Goal: Task Accomplishment & Management: Manage account settings

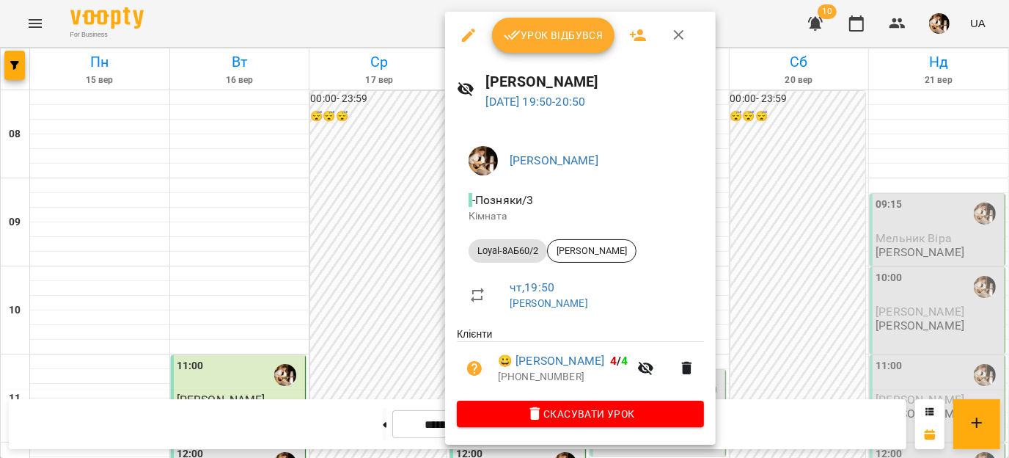
scroll to position [842, 0]
click at [353, 223] on div at bounding box center [504, 229] width 1009 height 458
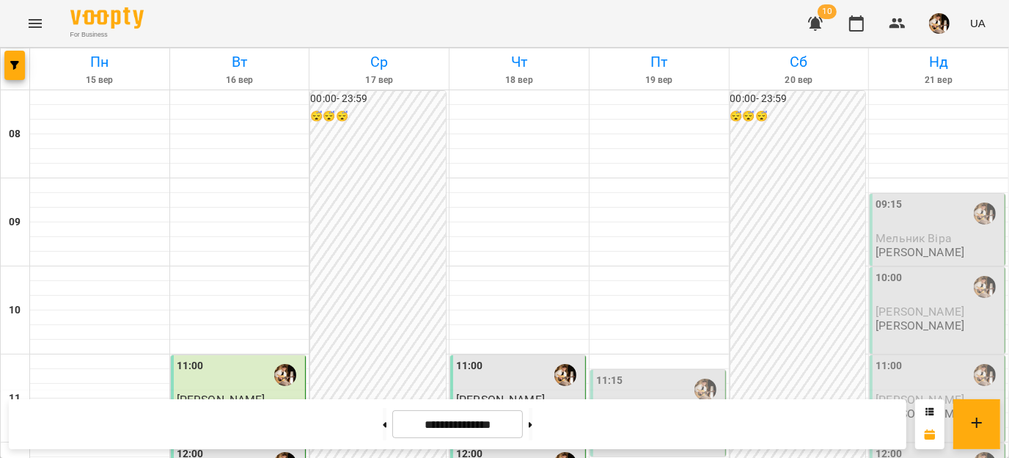
scroll to position [505, 0]
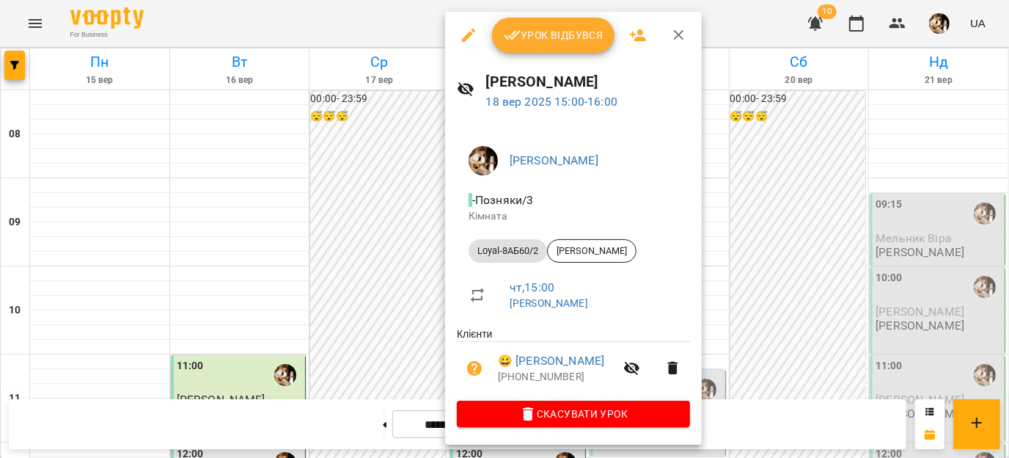
click at [541, 23] on button "Урок відбувся" at bounding box center [553, 35] width 123 height 35
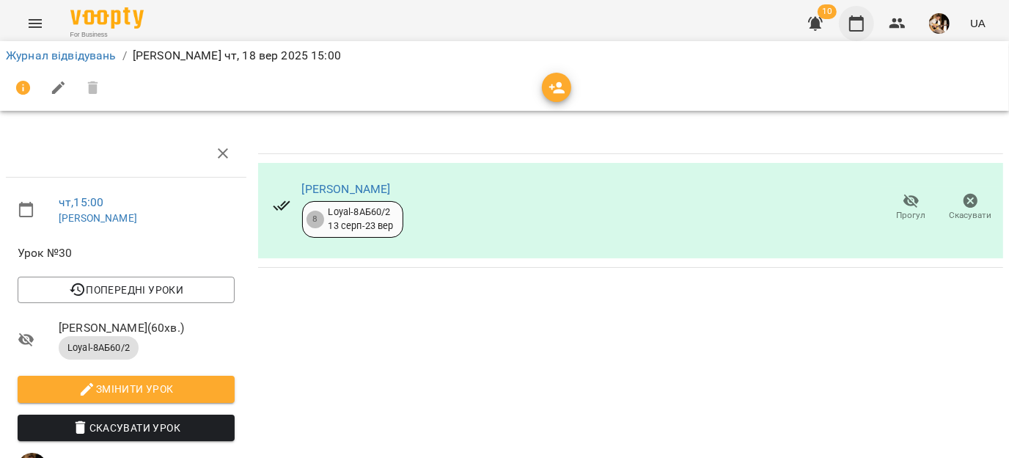
click at [860, 29] on icon "button" at bounding box center [857, 24] width 18 height 18
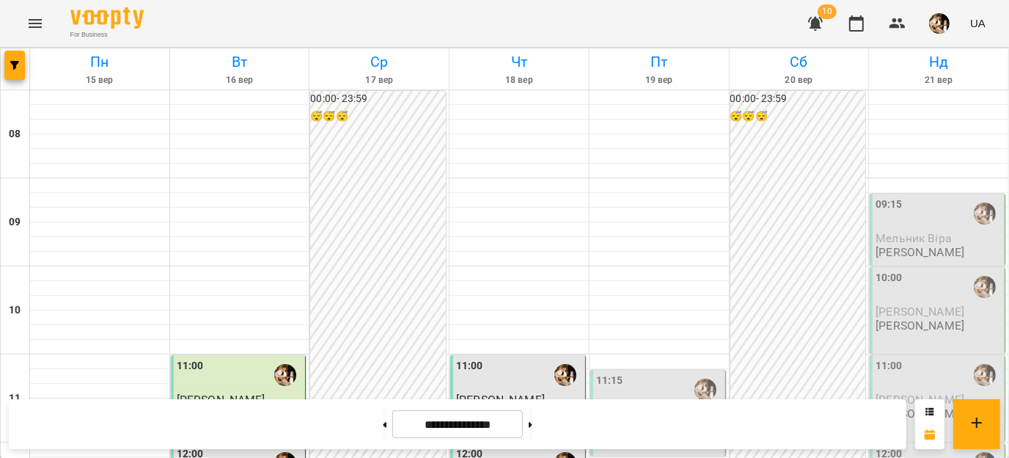
scroll to position [547, 0]
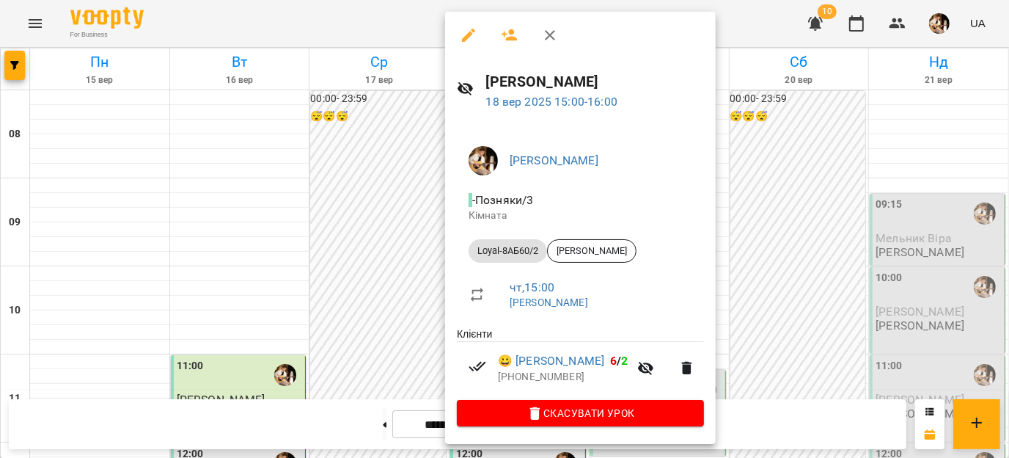
click at [388, 259] on div at bounding box center [504, 229] width 1009 height 458
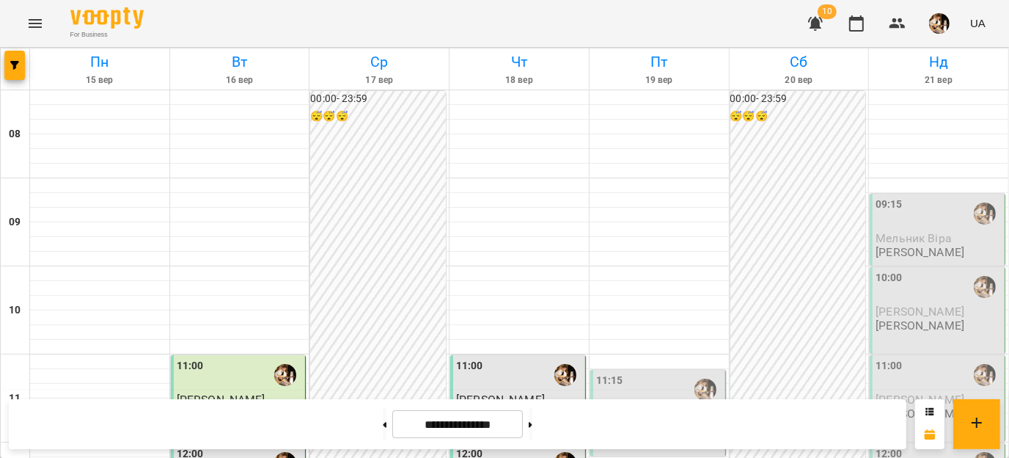
scroll to position [230, 0]
click at [670, 407] on span "[PERSON_NAME]" at bounding box center [640, 414] width 89 height 14
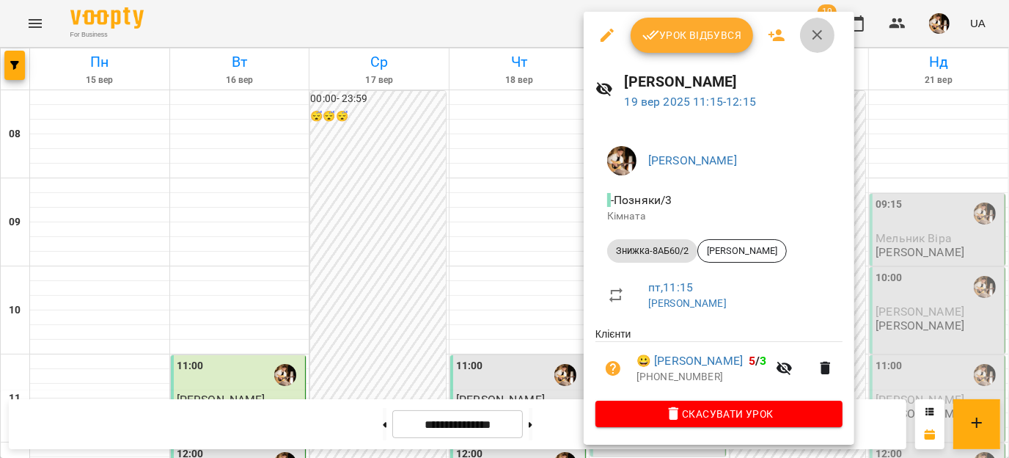
click at [817, 29] on icon "button" at bounding box center [818, 35] width 18 height 18
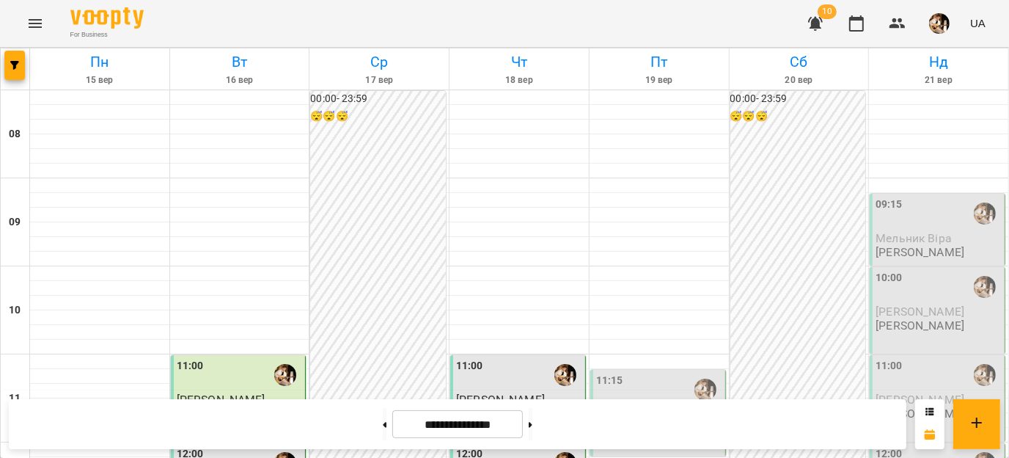
scroll to position [591, 0]
